Goal: Navigation & Orientation: Find specific page/section

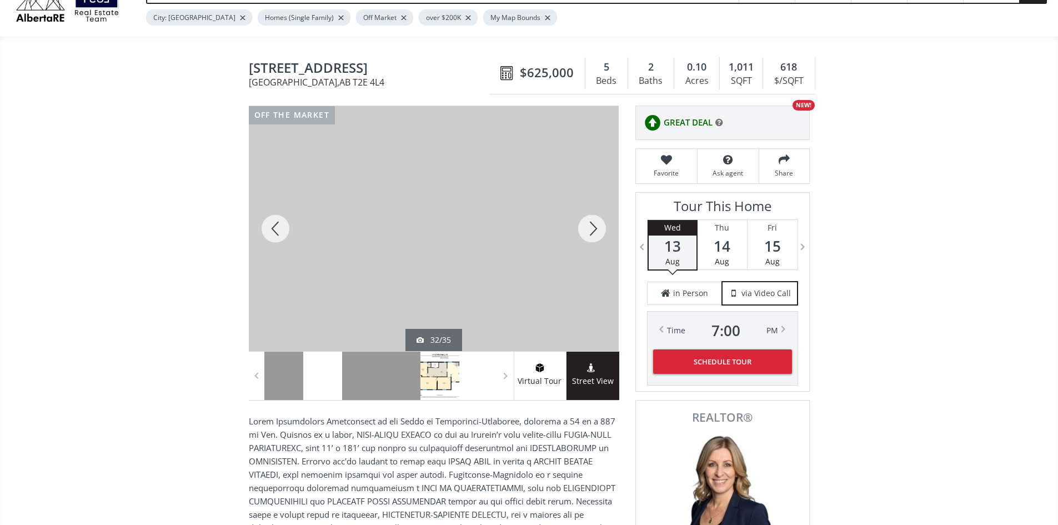
scroll to position [111, 0]
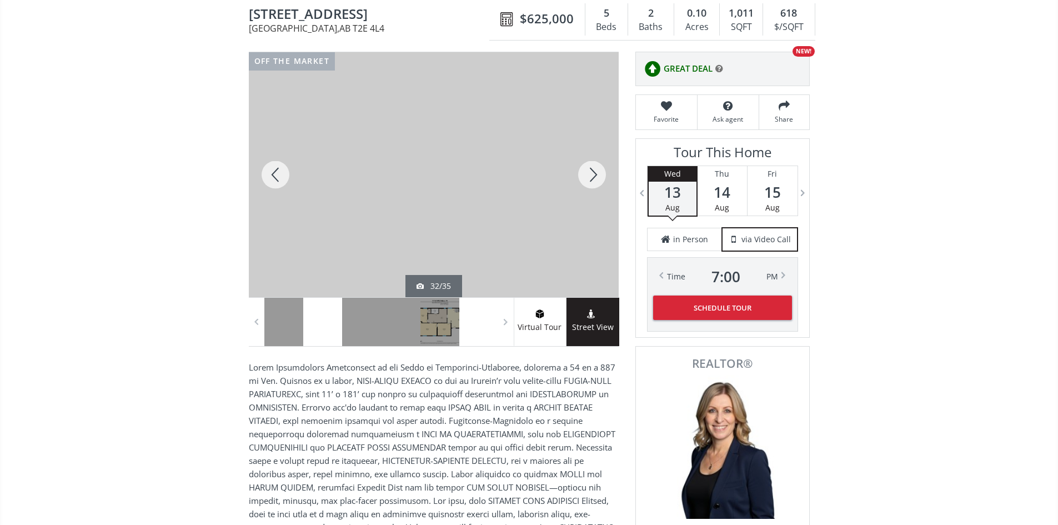
click at [607, 174] on div at bounding box center [591, 174] width 53 height 245
click at [586, 176] on div at bounding box center [591, 174] width 53 height 245
click at [589, 177] on div at bounding box center [591, 174] width 53 height 245
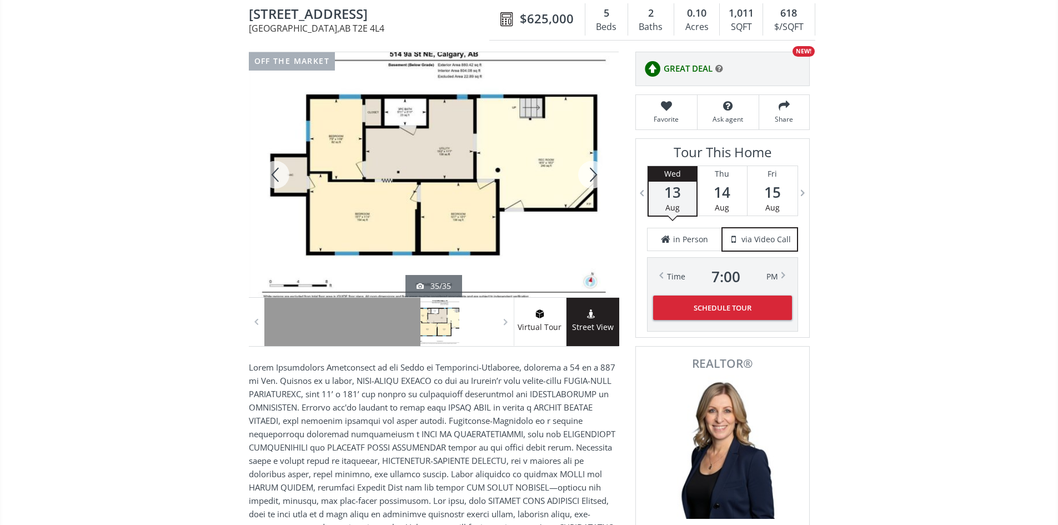
click at [591, 175] on div at bounding box center [591, 174] width 53 height 245
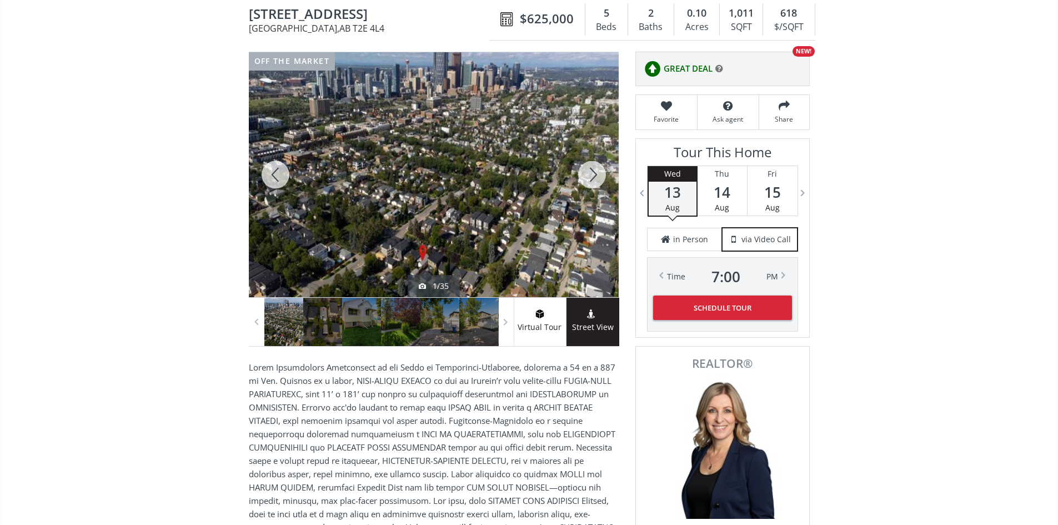
click at [591, 175] on div at bounding box center [591, 174] width 53 height 245
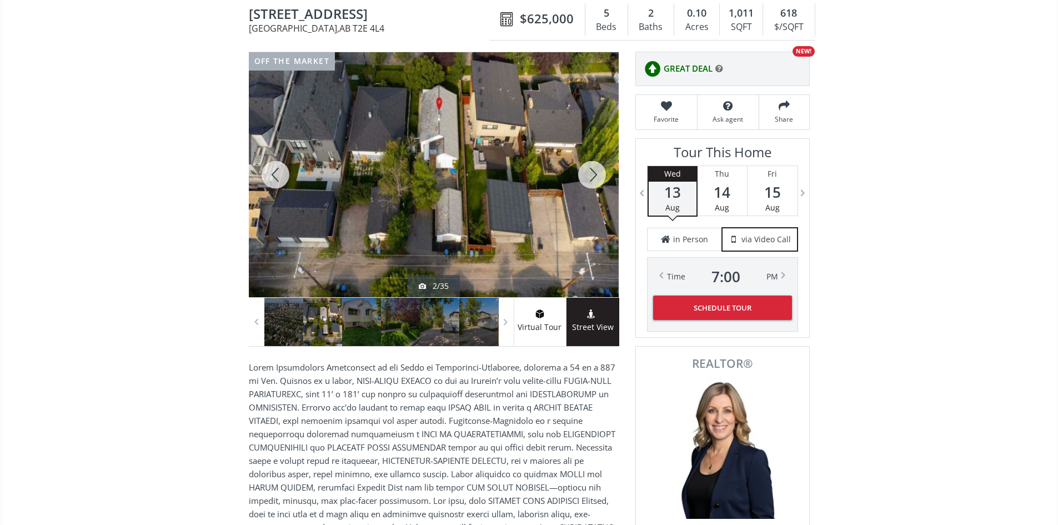
click at [590, 176] on div at bounding box center [591, 174] width 53 height 245
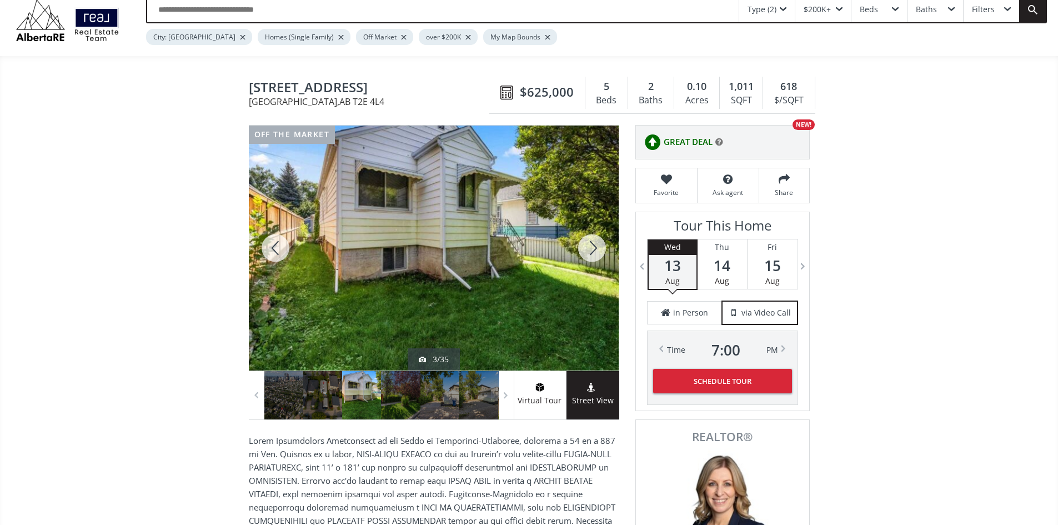
scroll to position [56, 0]
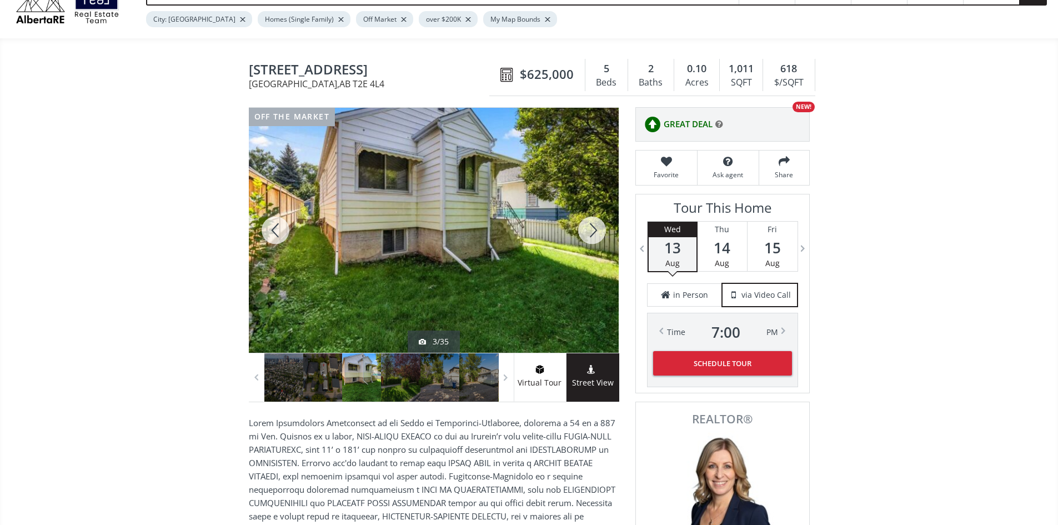
click at [595, 230] on div at bounding box center [591, 230] width 53 height 245
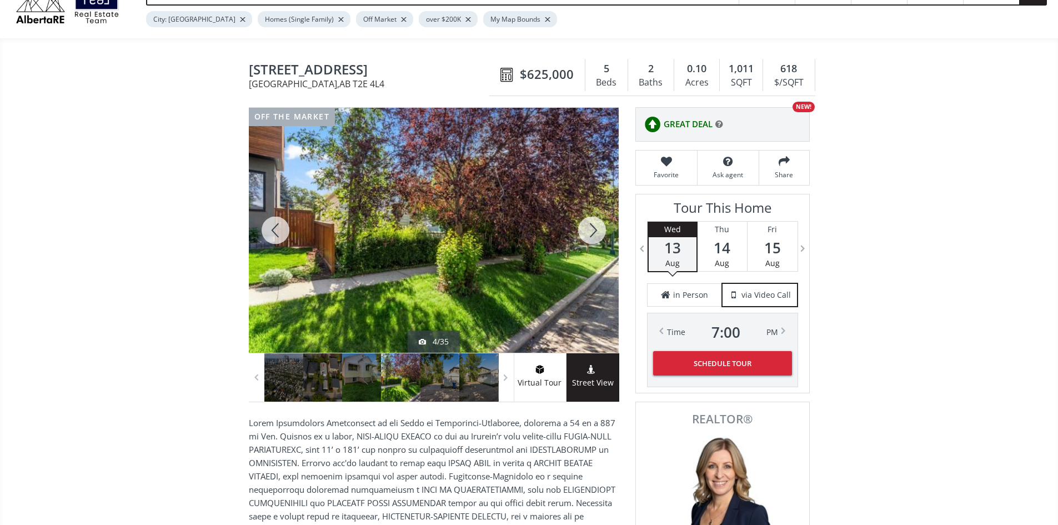
click at [596, 236] on div at bounding box center [591, 230] width 53 height 245
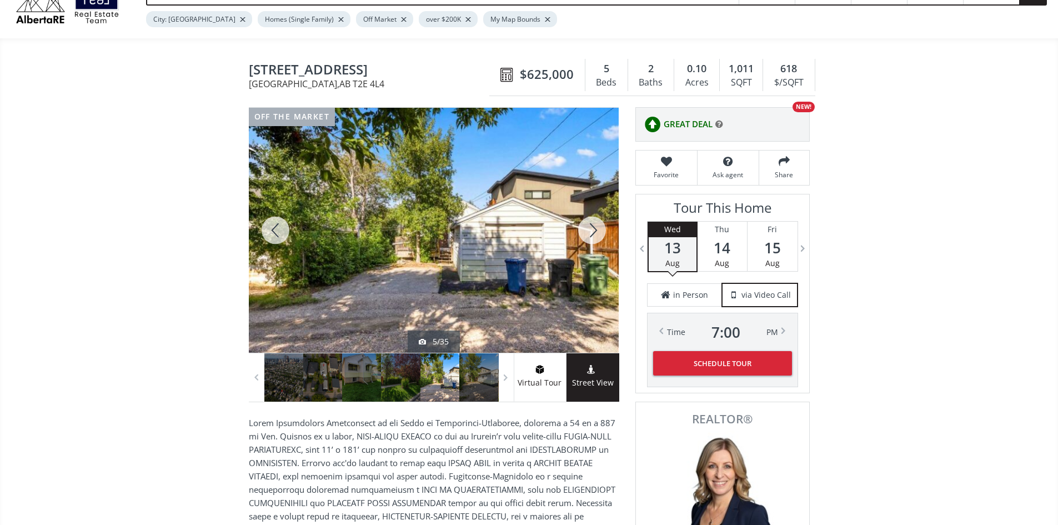
click at [595, 228] on div at bounding box center [591, 230] width 53 height 245
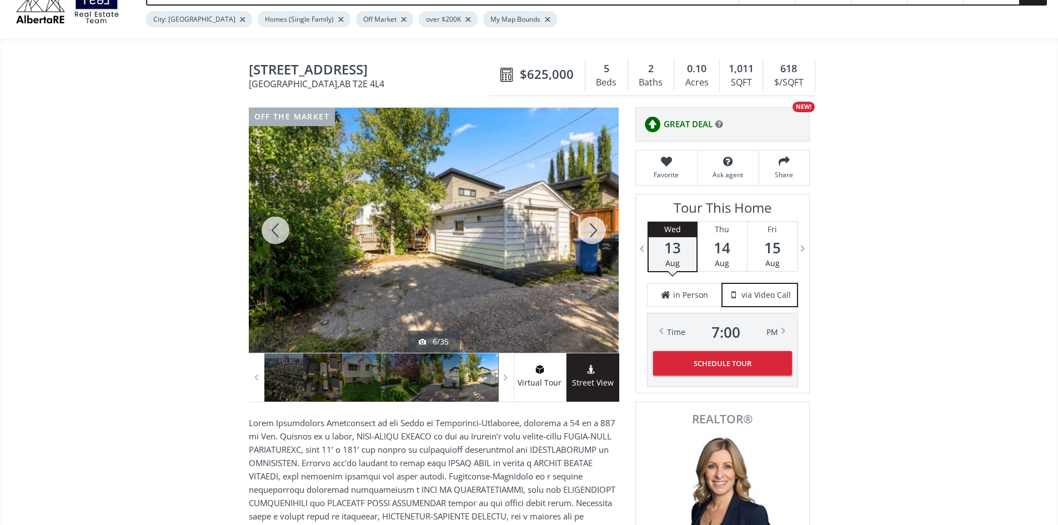
click at [271, 231] on div at bounding box center [275, 230] width 53 height 245
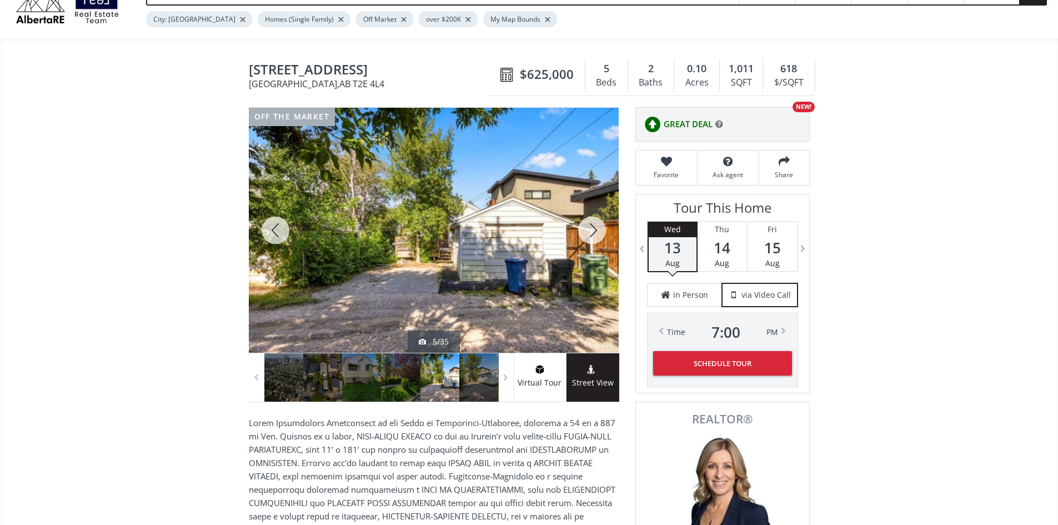
click at [599, 233] on div at bounding box center [591, 230] width 53 height 245
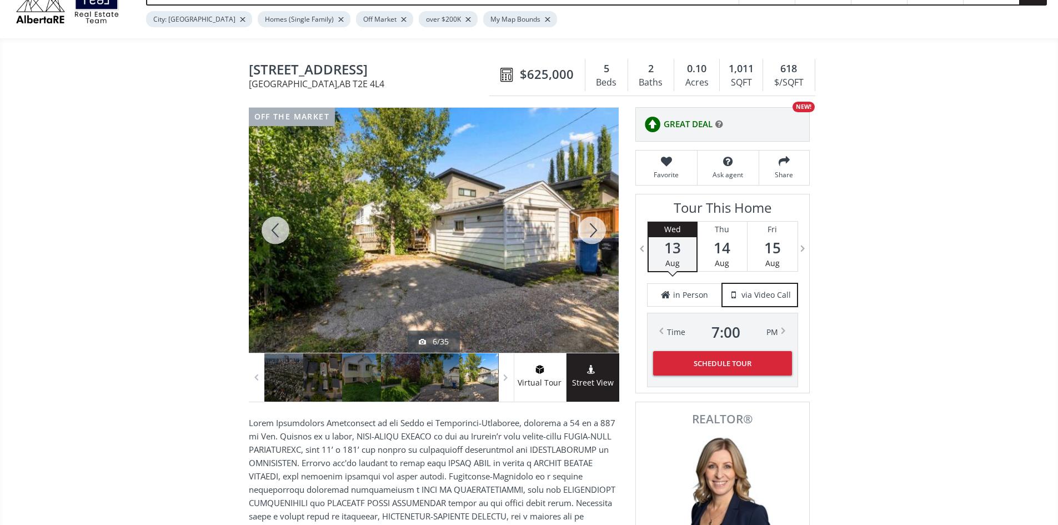
click at [592, 232] on div at bounding box center [591, 230] width 53 height 245
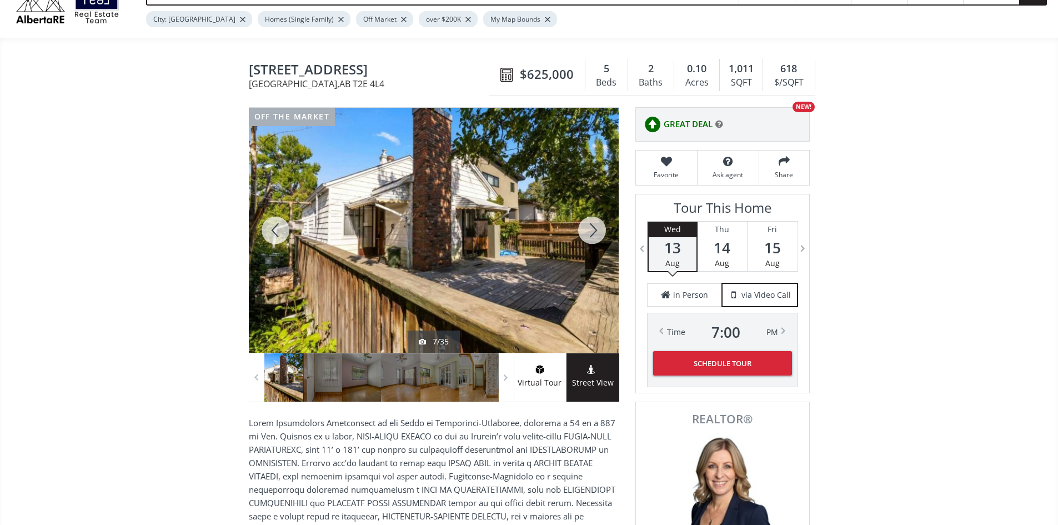
click at [599, 227] on div at bounding box center [591, 230] width 53 height 245
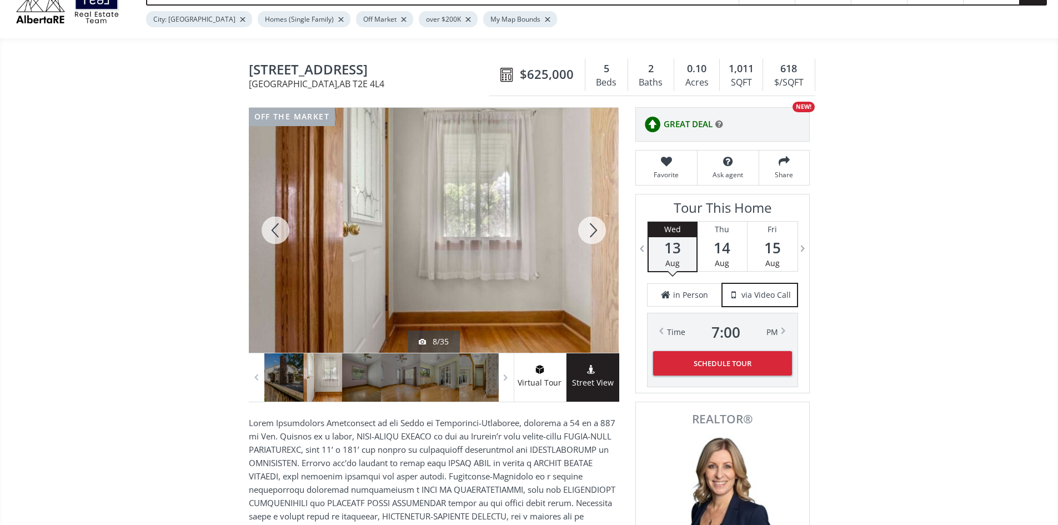
click at [599, 231] on div at bounding box center [591, 230] width 53 height 245
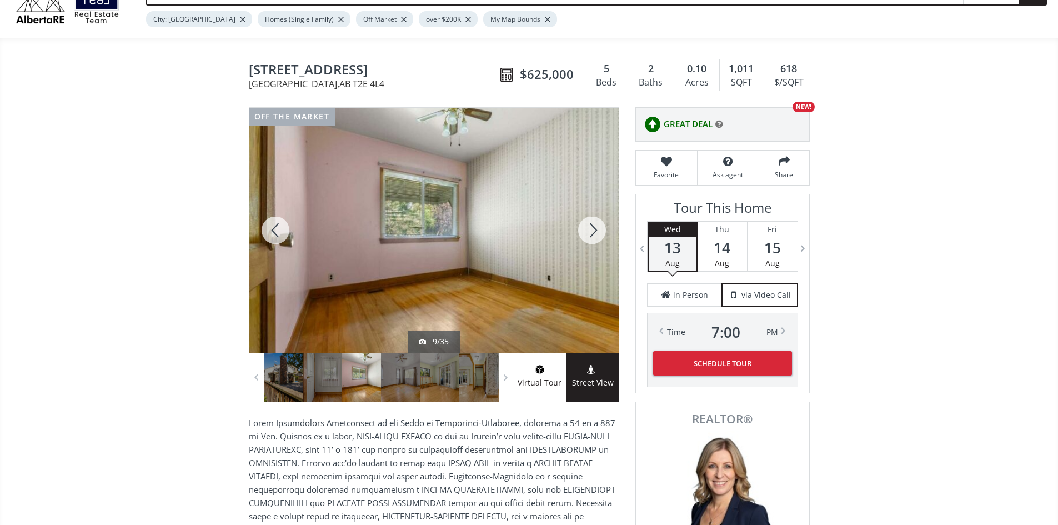
click at [590, 230] on div at bounding box center [591, 230] width 53 height 245
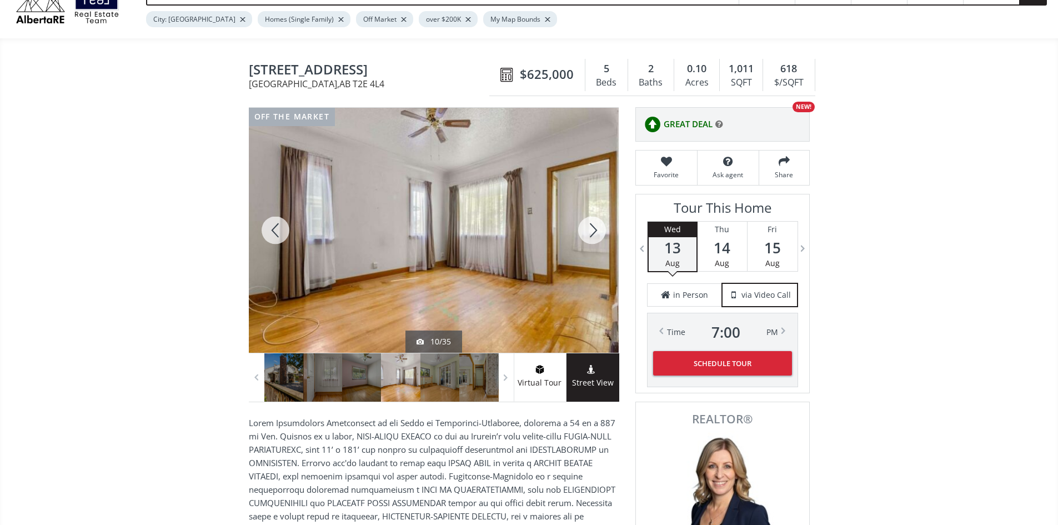
click at [597, 237] on div at bounding box center [591, 230] width 53 height 245
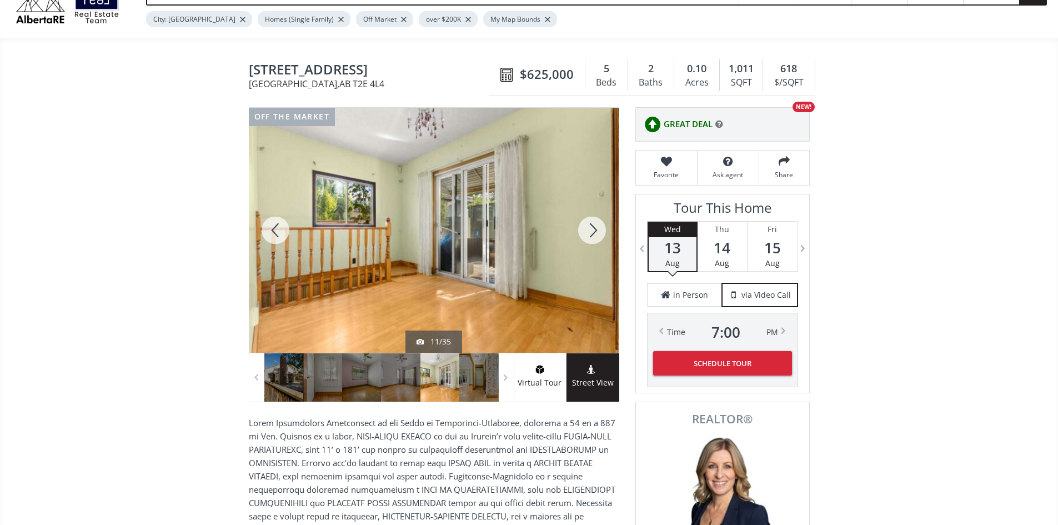
click at [589, 237] on div at bounding box center [591, 230] width 53 height 245
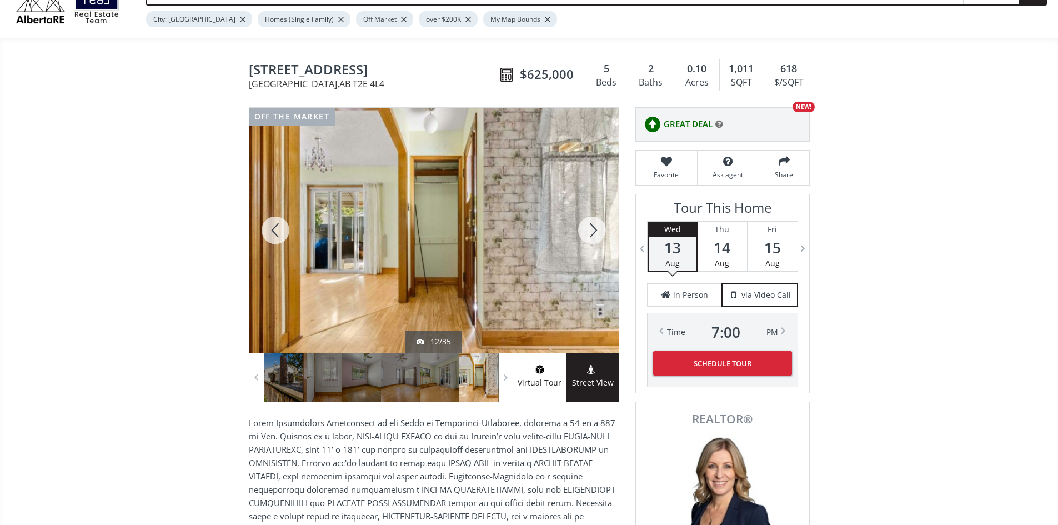
click at [586, 236] on div at bounding box center [591, 230] width 53 height 245
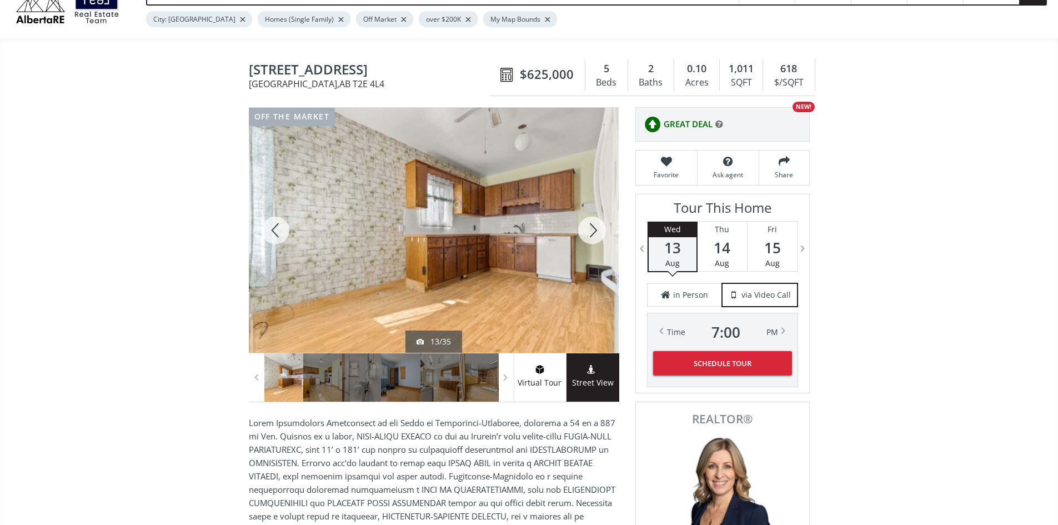
click at [592, 234] on div at bounding box center [591, 230] width 53 height 245
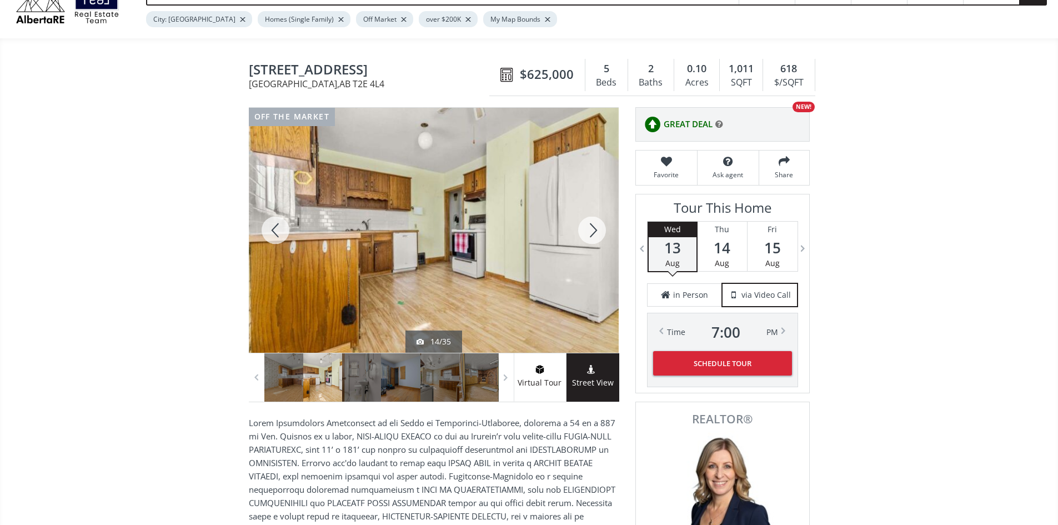
click at [590, 229] on div at bounding box center [591, 230] width 53 height 245
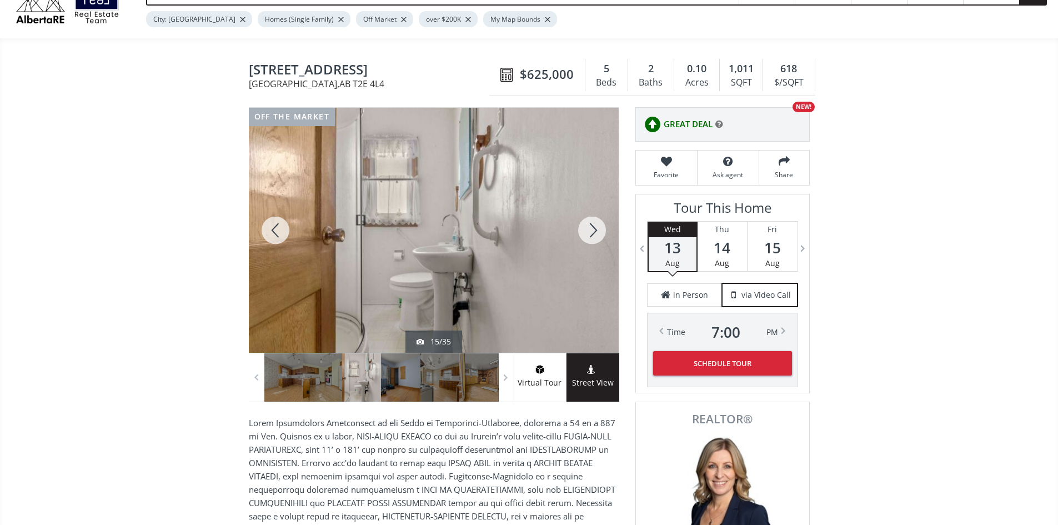
click at [590, 230] on div at bounding box center [591, 230] width 53 height 245
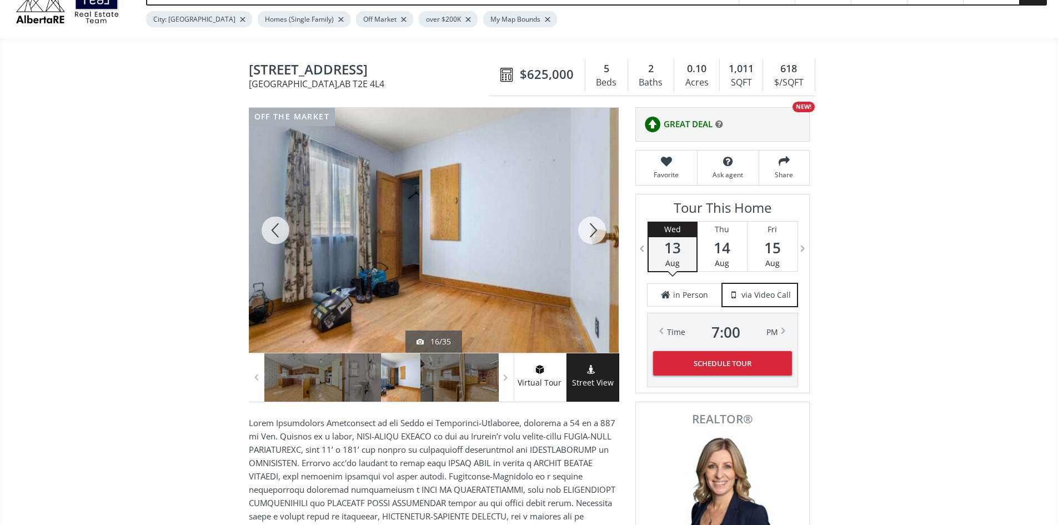
click at [598, 231] on div at bounding box center [591, 230] width 53 height 245
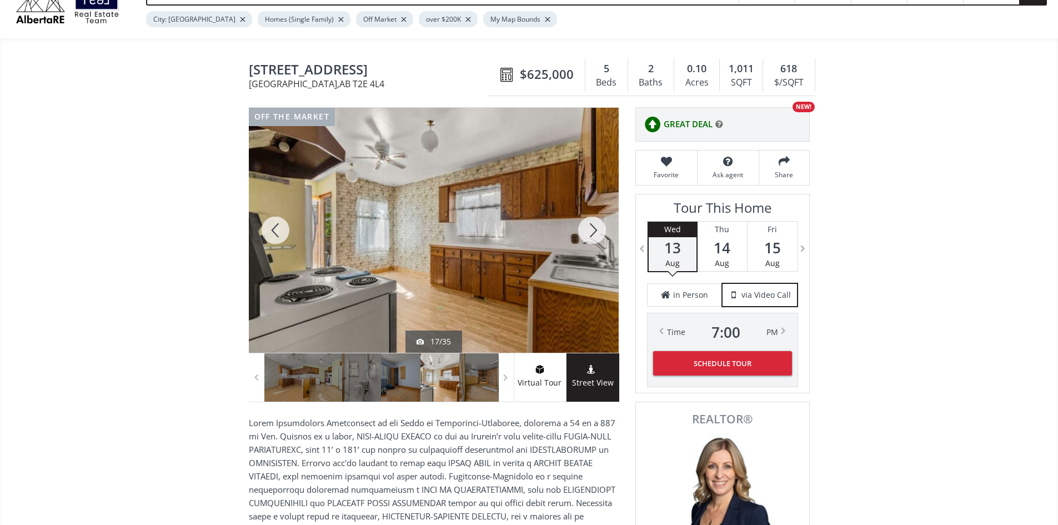
click at [588, 229] on div at bounding box center [591, 230] width 53 height 245
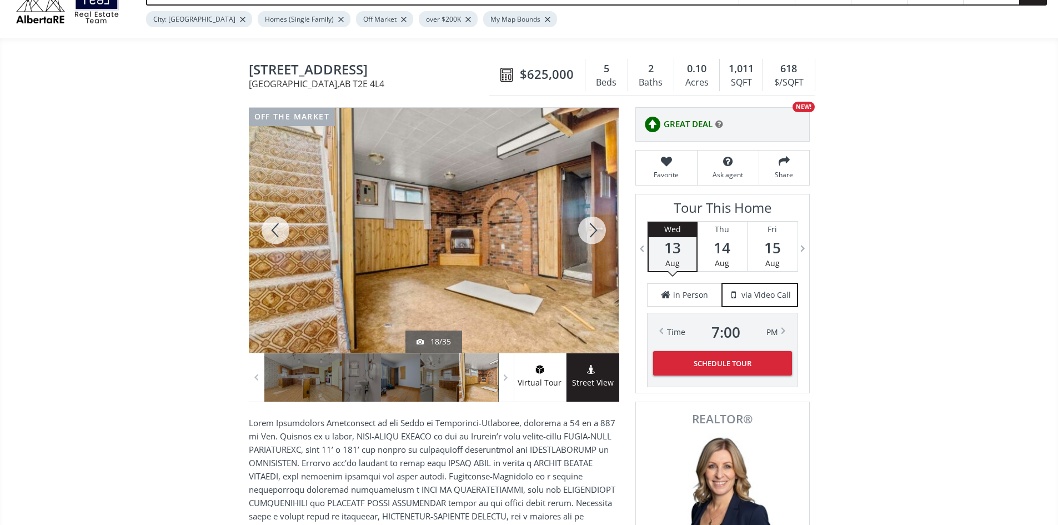
click at [592, 229] on div at bounding box center [591, 230] width 53 height 245
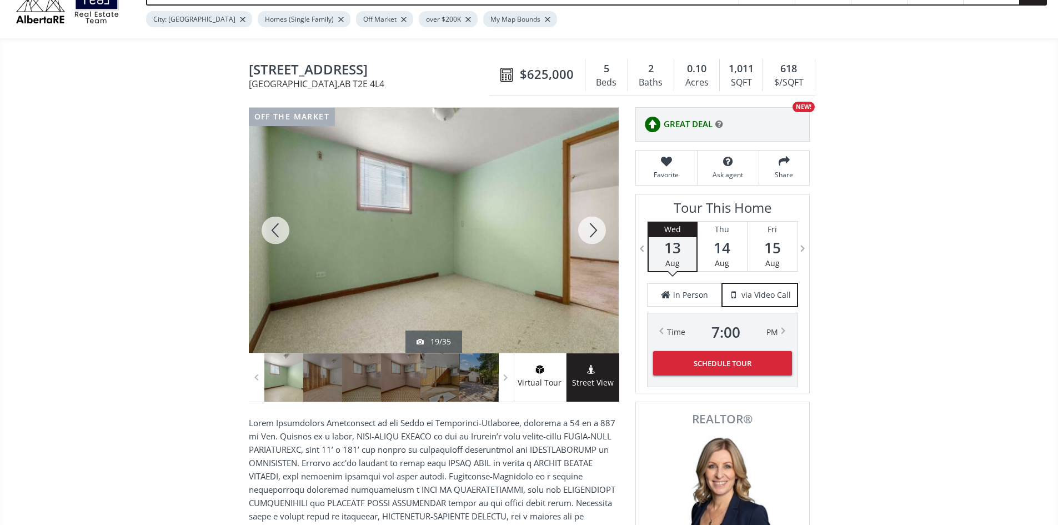
click at [592, 229] on div at bounding box center [591, 230] width 53 height 245
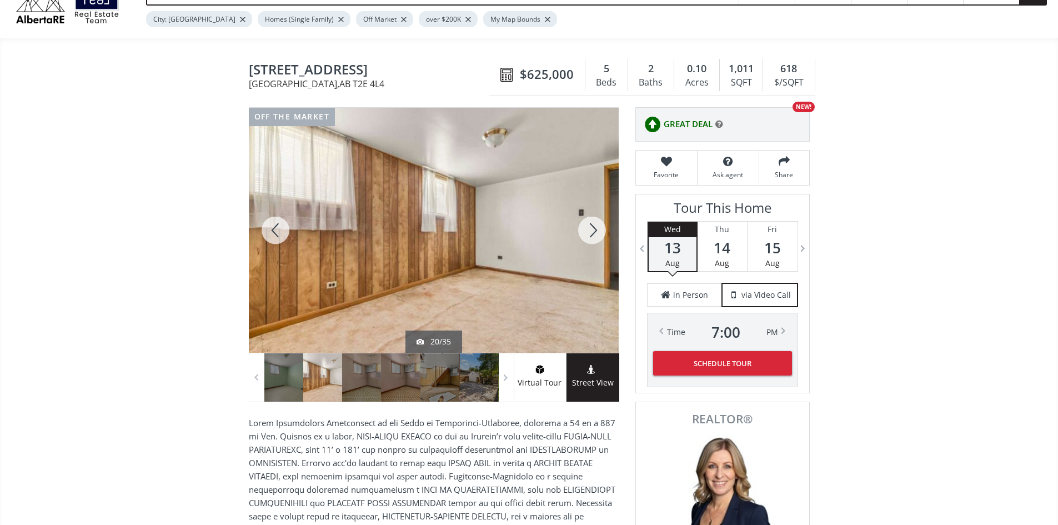
click at [588, 232] on div at bounding box center [591, 230] width 53 height 245
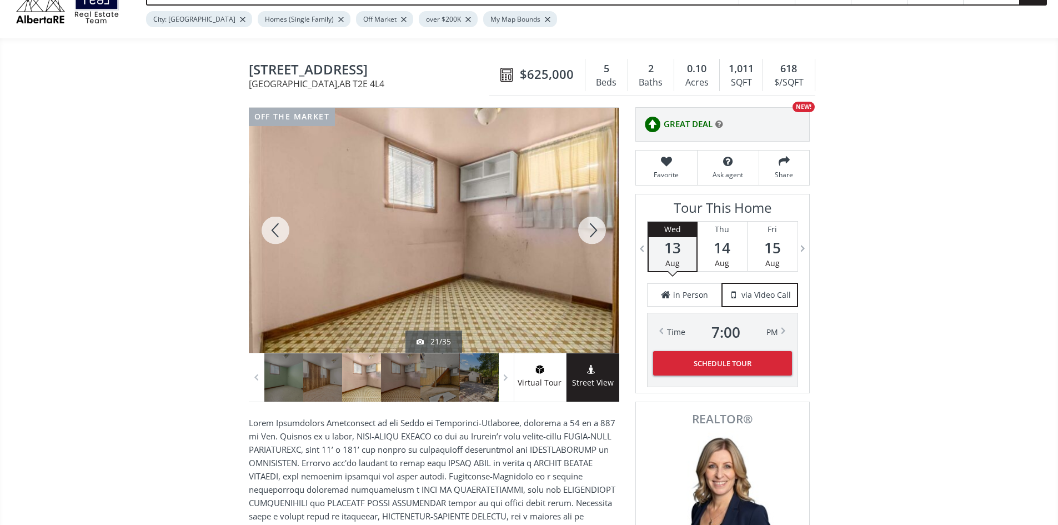
click at [271, 232] on div at bounding box center [275, 230] width 53 height 245
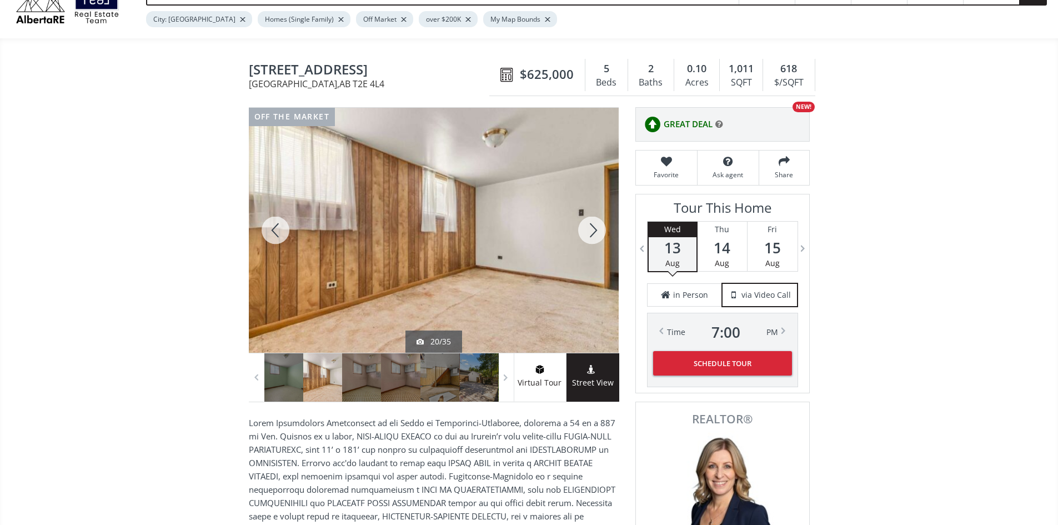
click at [593, 229] on div at bounding box center [591, 230] width 53 height 245
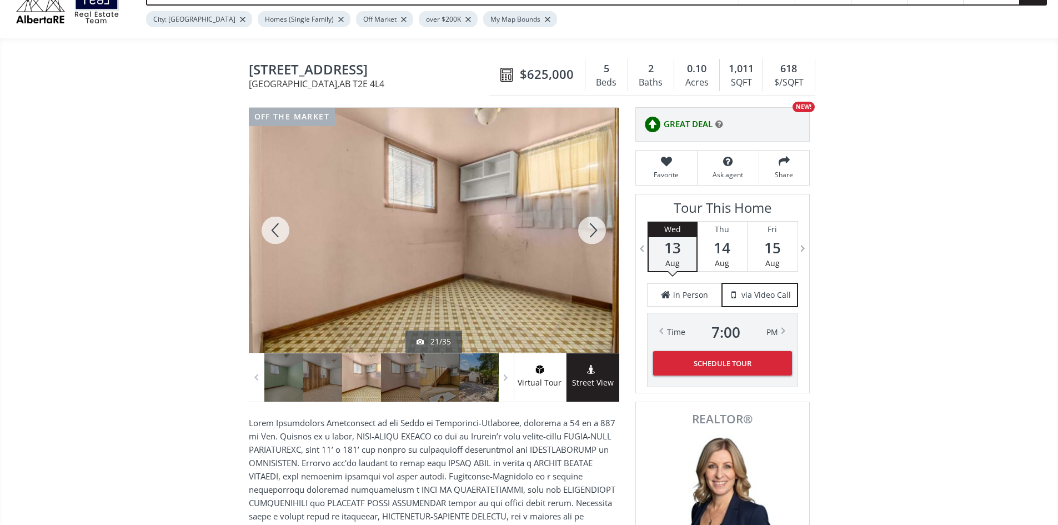
click at [589, 229] on div at bounding box center [591, 230] width 53 height 245
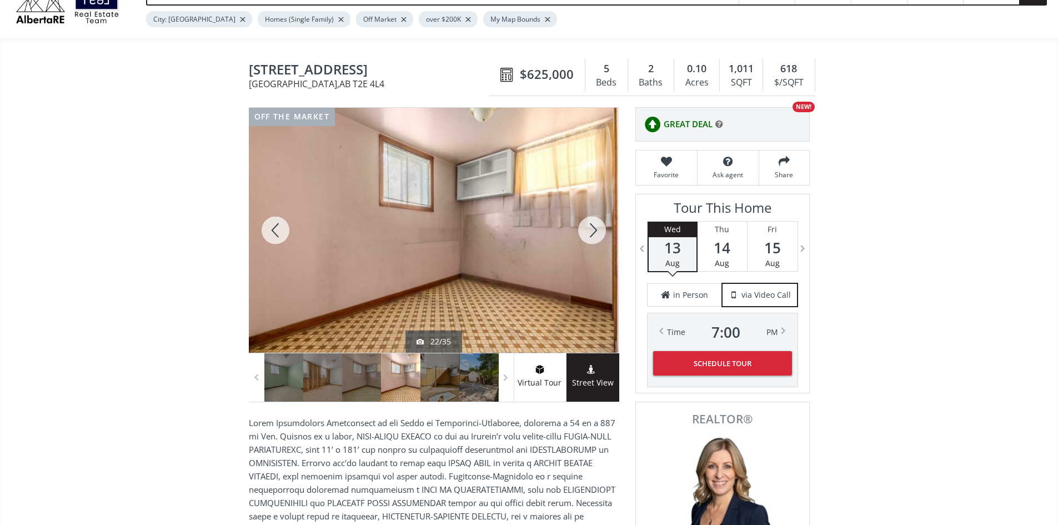
click at [589, 229] on div at bounding box center [591, 230] width 53 height 245
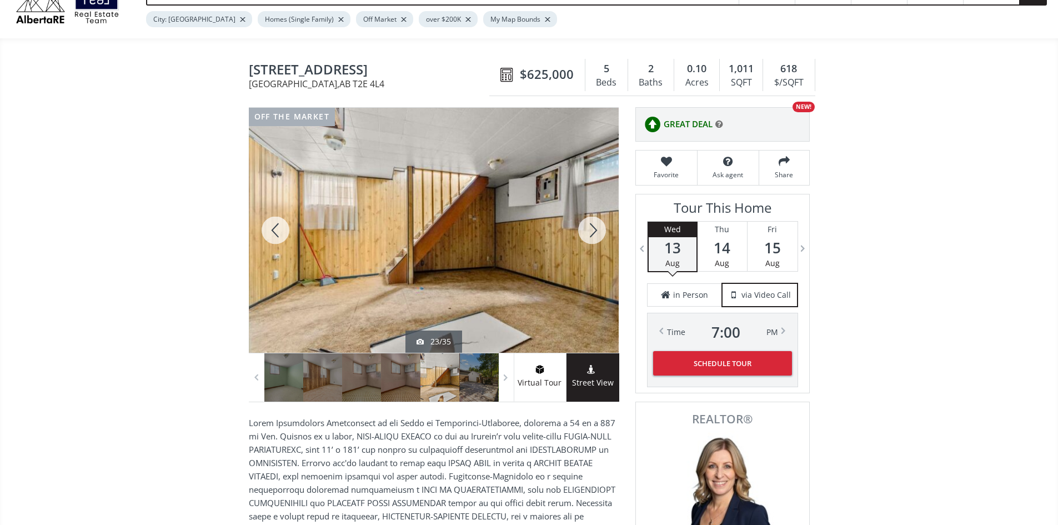
click at [598, 234] on div at bounding box center [591, 230] width 53 height 245
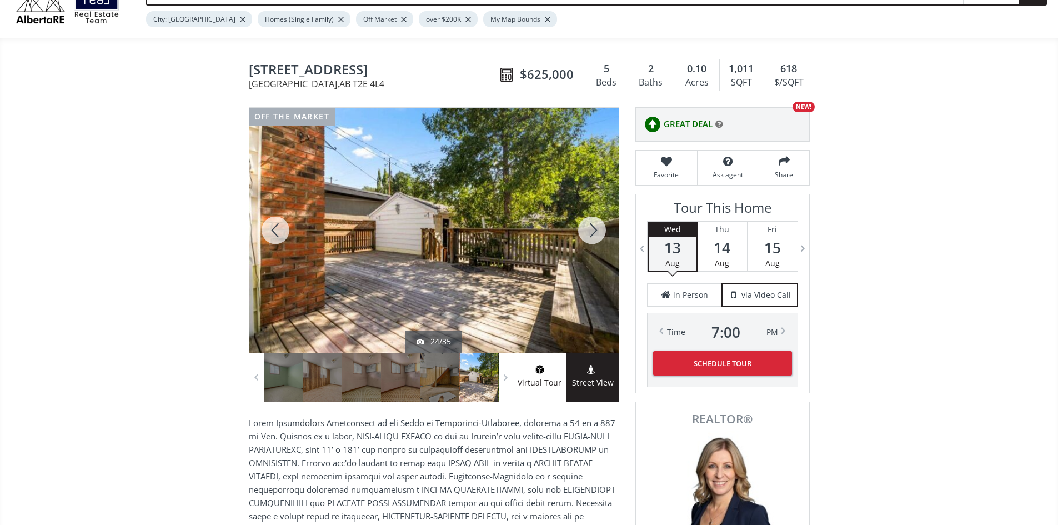
click at [594, 231] on div at bounding box center [591, 230] width 53 height 245
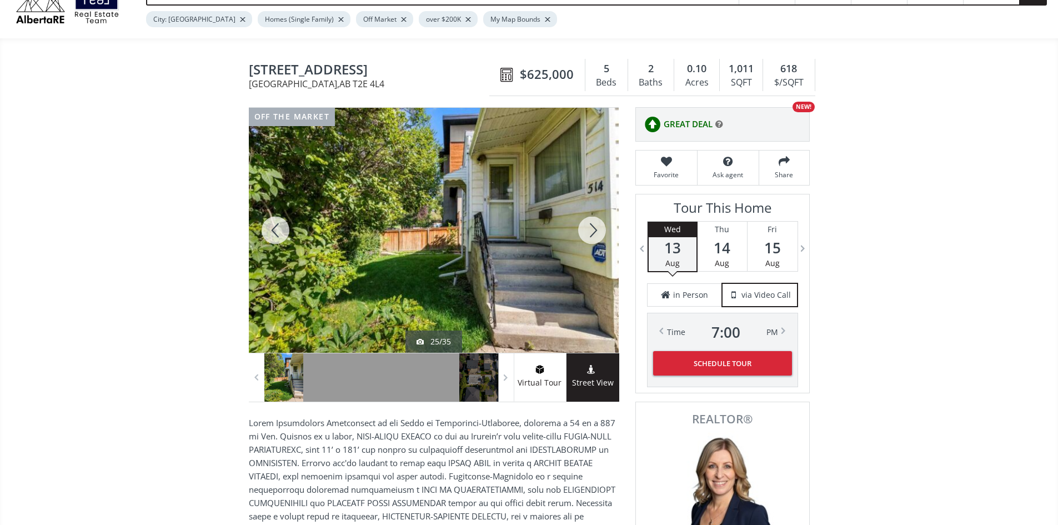
click at [592, 226] on div at bounding box center [591, 230] width 53 height 245
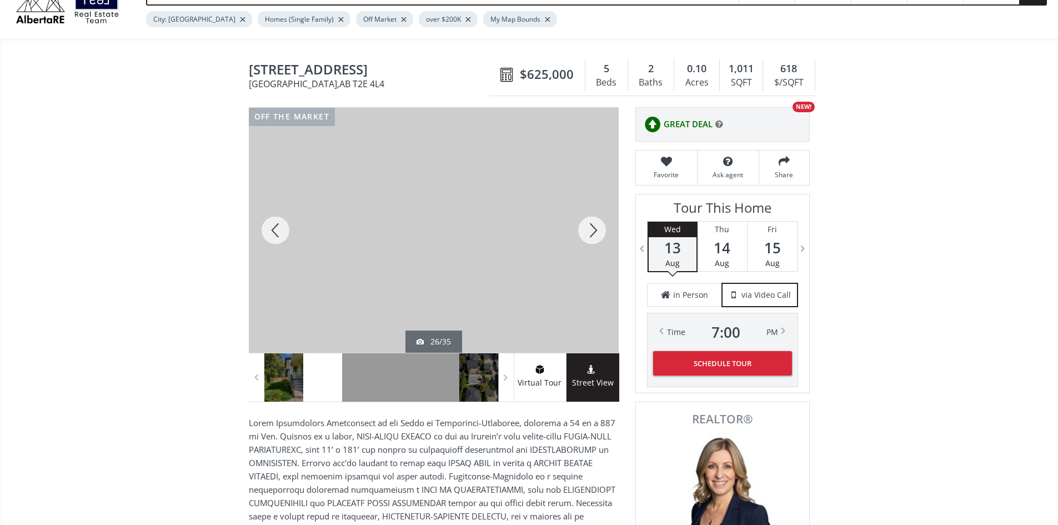
click at [592, 235] on div at bounding box center [591, 230] width 53 height 245
click at [594, 236] on div at bounding box center [591, 230] width 53 height 245
click at [592, 231] on div at bounding box center [591, 230] width 53 height 245
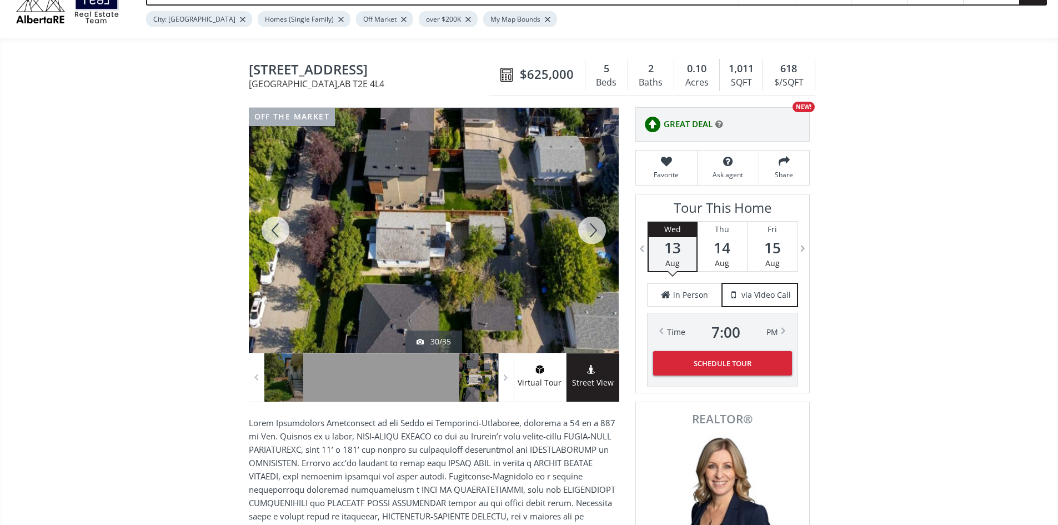
click at [592, 231] on div at bounding box center [591, 230] width 53 height 245
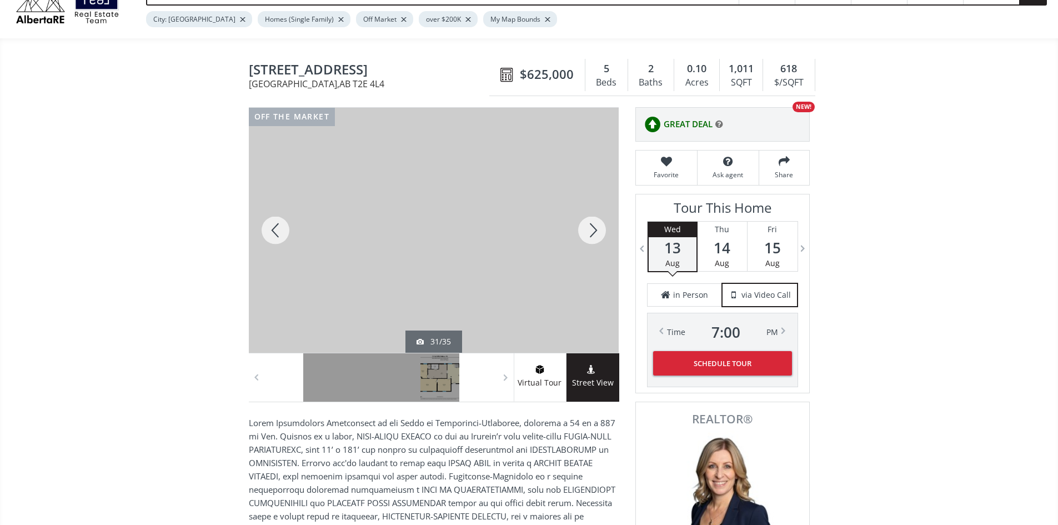
click at [580, 368] on div "Street View" at bounding box center [593, 377] width 53 height 48
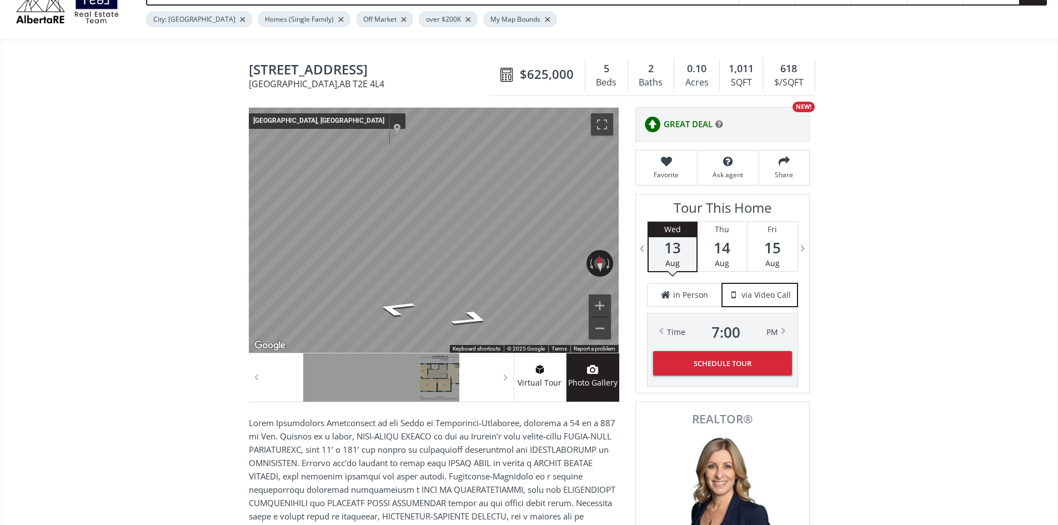
drag, startPoint x: 242, startPoint y: 223, endPoint x: 633, endPoint y: 189, distance: 392.6
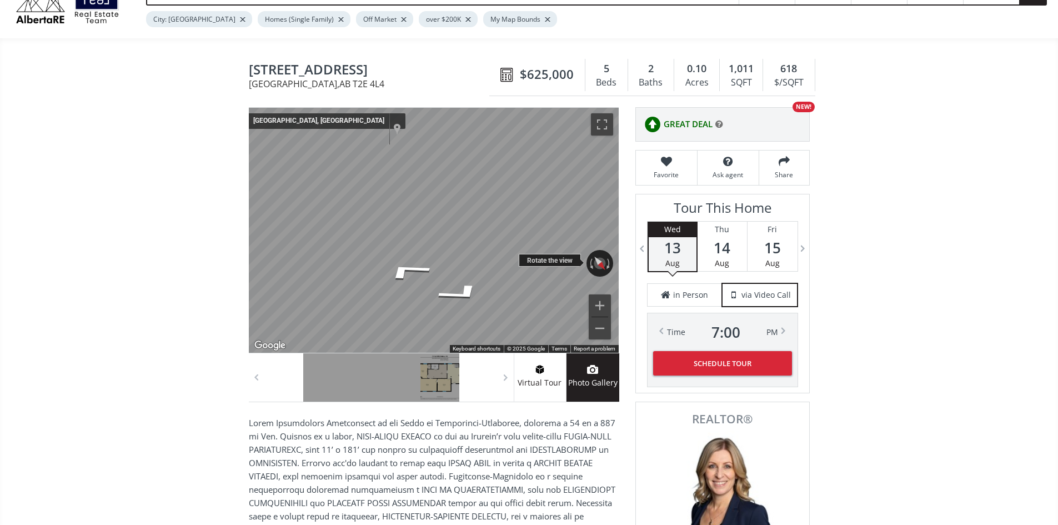
click at [565, 264] on div "Rotate the view" at bounding box center [550, 260] width 62 height 13
click at [384, 278] on div "← Move left → Move right ↑ Move up ↓ Move down + Zoom in - Zoom out Calgary, Al…" at bounding box center [434, 230] width 370 height 245
drag, startPoint x: 568, startPoint y: 270, endPoint x: 188, endPoint y: 238, distance: 381.3
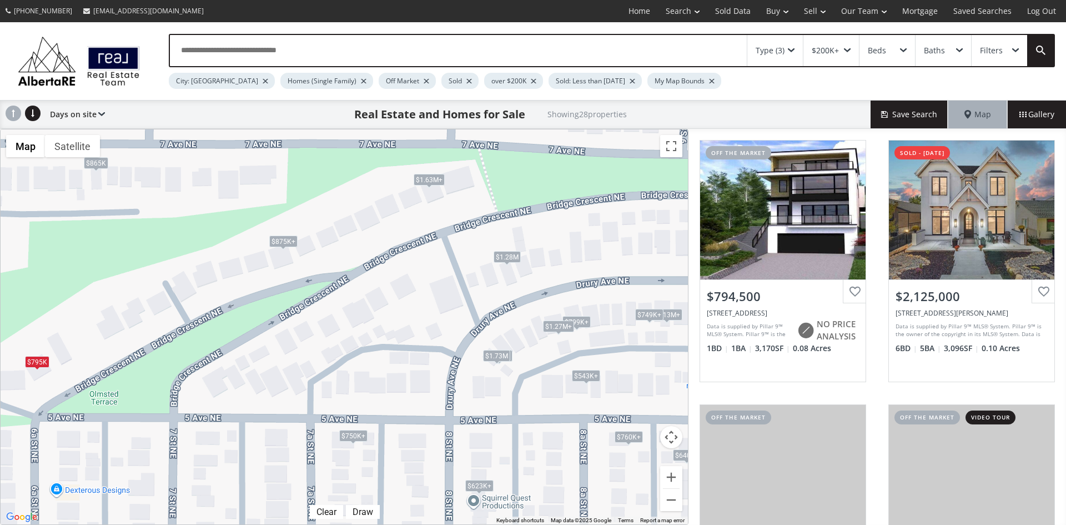
scroll to position [444, 0]
